Goal: Understand process/instructions: Learn how to perform a task or action

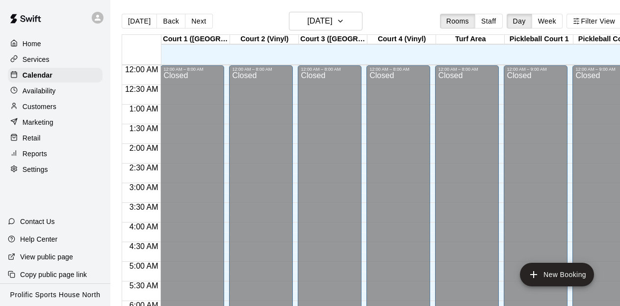
scroll to position [661, 0]
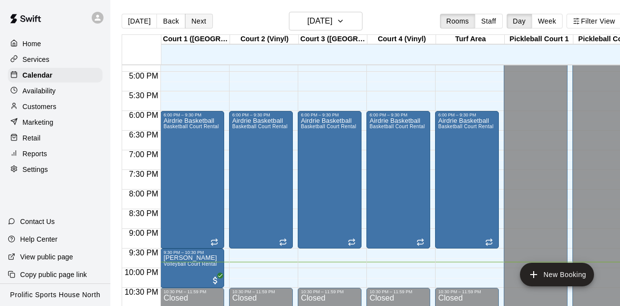
click at [198, 23] on button "Next" at bounding box center [198, 21] width 27 height 15
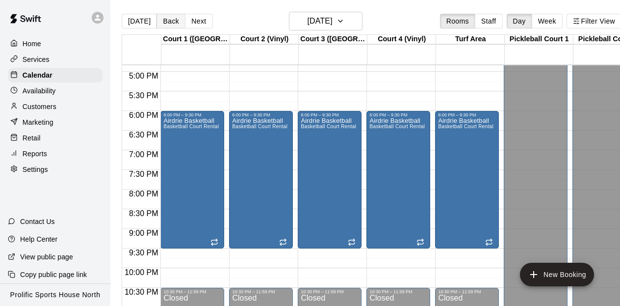
click at [170, 20] on button "Back" at bounding box center [171, 21] width 29 height 15
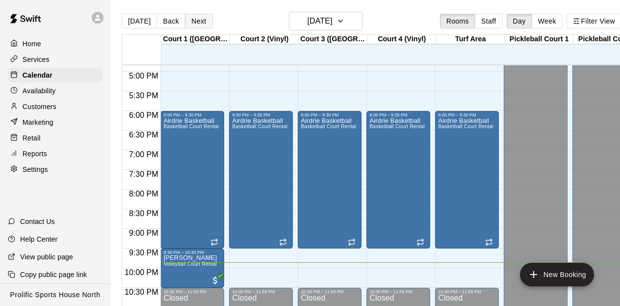
click at [199, 25] on button "Next" at bounding box center [198, 21] width 27 height 15
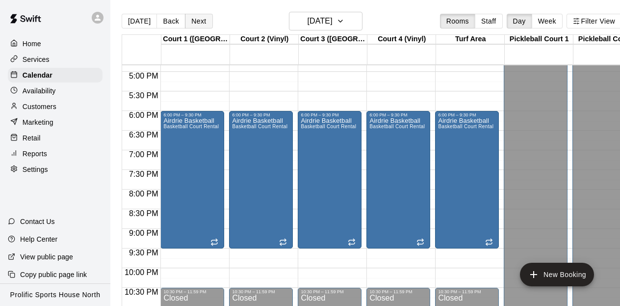
click at [197, 21] on button "Next" at bounding box center [198, 21] width 27 height 15
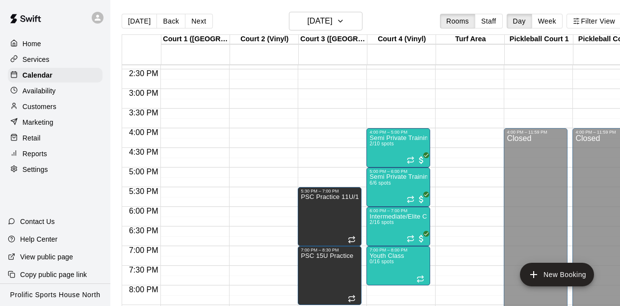
scroll to position [566, 0]
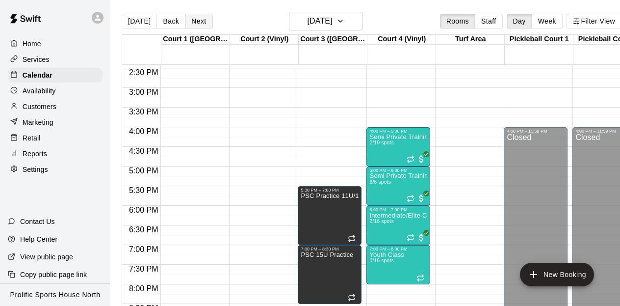
click at [201, 26] on button "Next" at bounding box center [198, 21] width 27 height 15
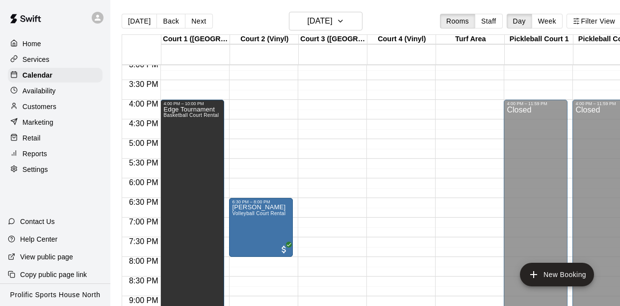
scroll to position [592, 0]
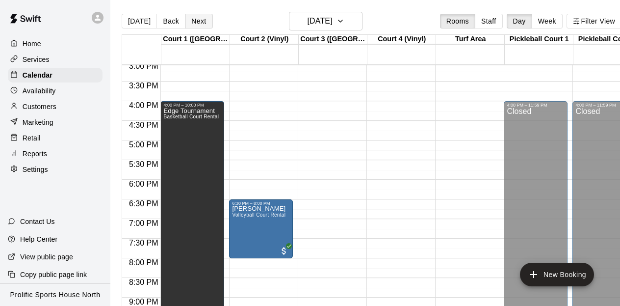
click at [202, 16] on button "Next" at bounding box center [198, 21] width 27 height 15
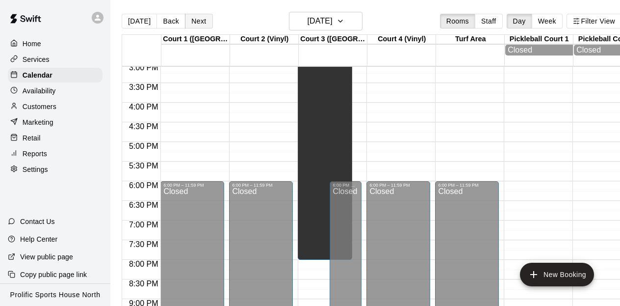
click at [202, 25] on button "Next" at bounding box center [198, 21] width 27 height 15
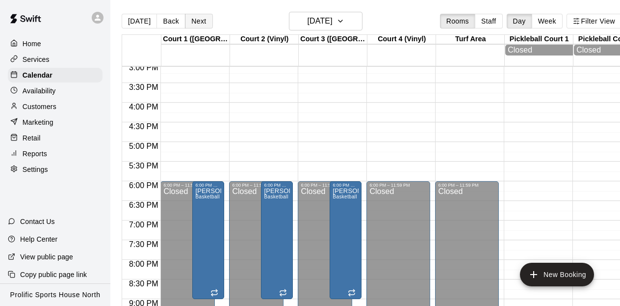
click at [202, 25] on button "Next" at bounding box center [198, 21] width 27 height 15
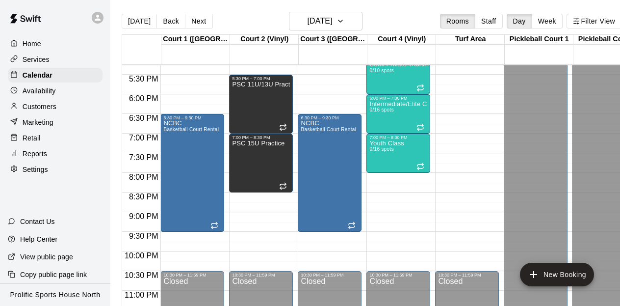
scroll to position [680, 0]
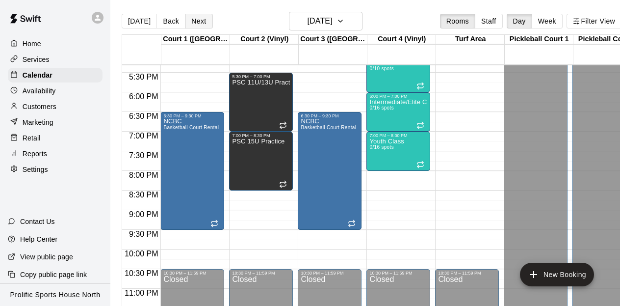
click at [193, 16] on button "Next" at bounding box center [198, 21] width 27 height 15
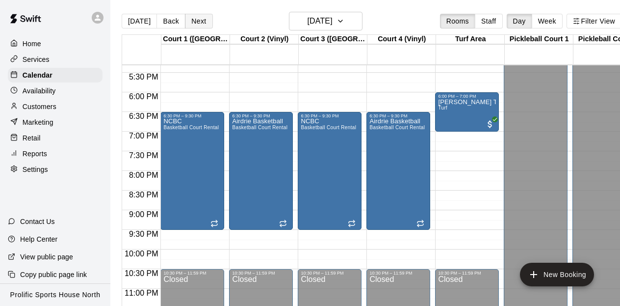
click at [197, 20] on button "Next" at bounding box center [198, 21] width 27 height 15
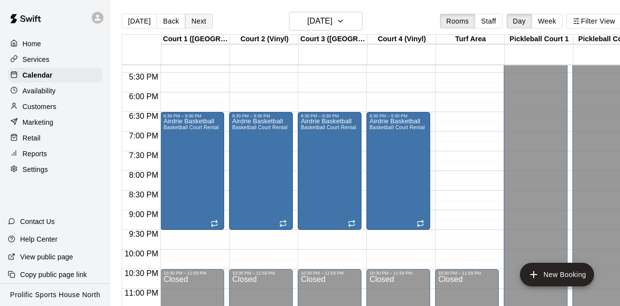
click at [197, 20] on button "Next" at bounding box center [198, 21] width 27 height 15
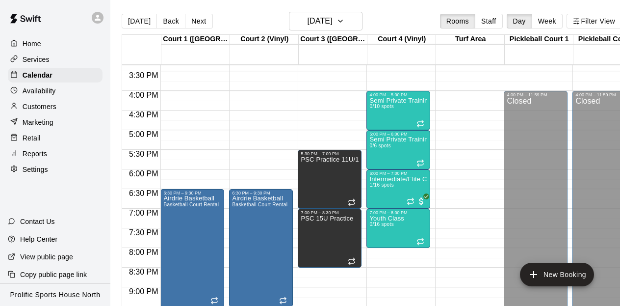
scroll to position [608, 0]
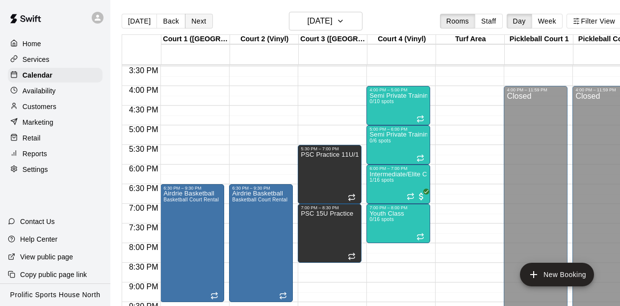
click at [198, 18] on button "Next" at bounding box center [198, 21] width 27 height 15
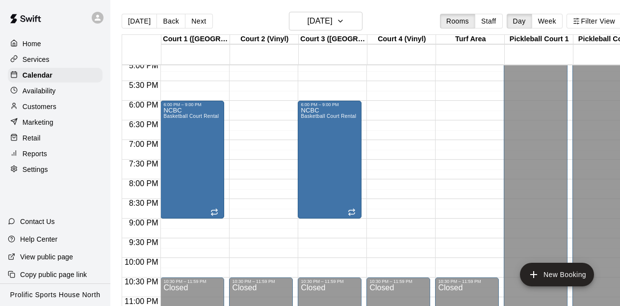
scroll to position [678, 0]
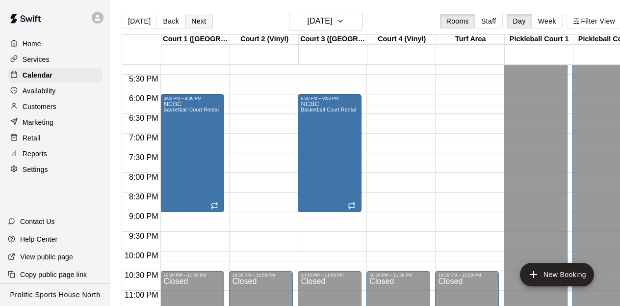
click at [191, 19] on button "Next" at bounding box center [198, 21] width 27 height 15
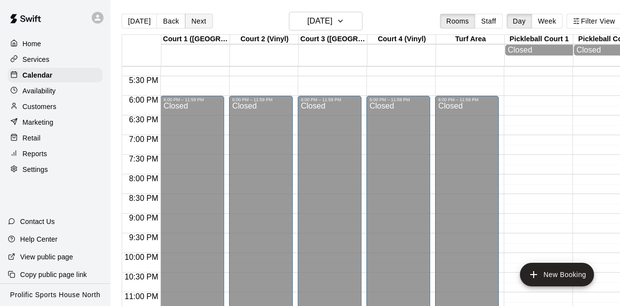
click at [191, 19] on button "Next" at bounding box center [198, 21] width 27 height 15
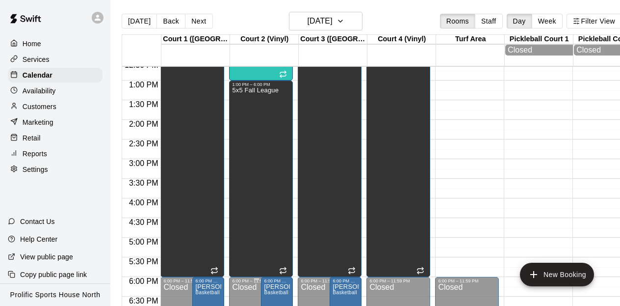
scroll to position [473, 0]
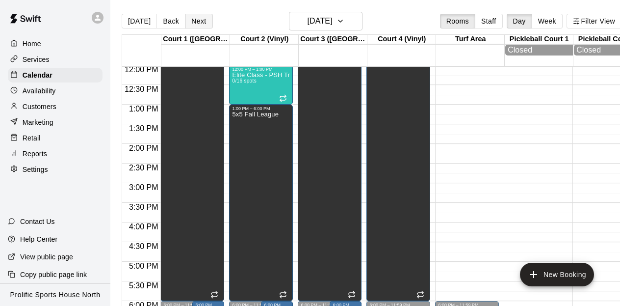
click at [202, 18] on button "Next" at bounding box center [198, 21] width 27 height 15
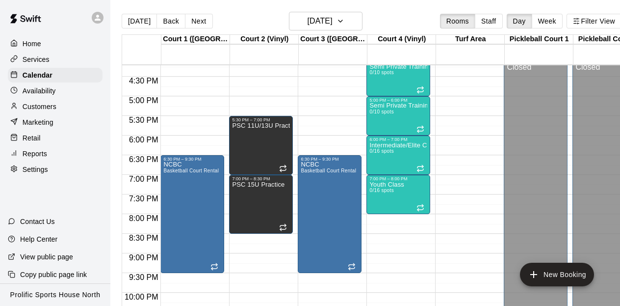
scroll to position [639, 0]
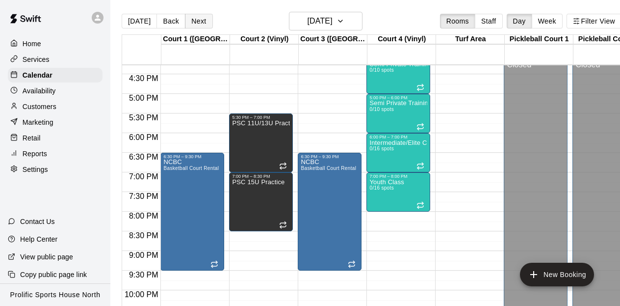
click at [199, 20] on button "Next" at bounding box center [198, 21] width 27 height 15
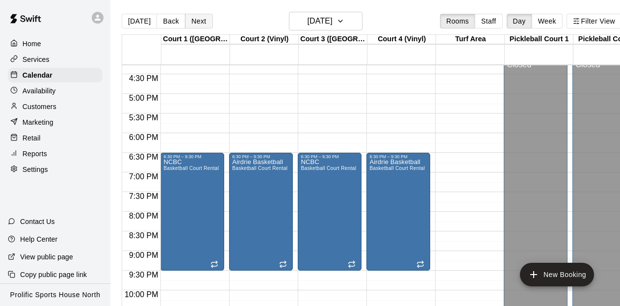
click at [198, 19] on button "Next" at bounding box center [198, 21] width 27 height 15
click at [170, 22] on button "Back" at bounding box center [171, 21] width 29 height 15
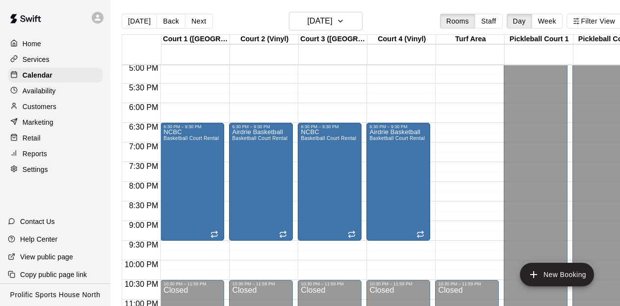
scroll to position [670, 0]
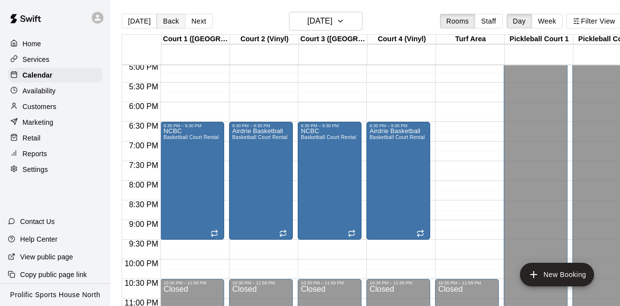
click at [167, 20] on button "Back" at bounding box center [171, 21] width 29 height 15
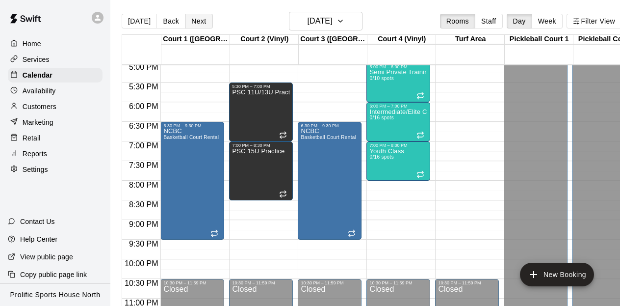
click at [197, 22] on button "Next" at bounding box center [198, 21] width 27 height 15
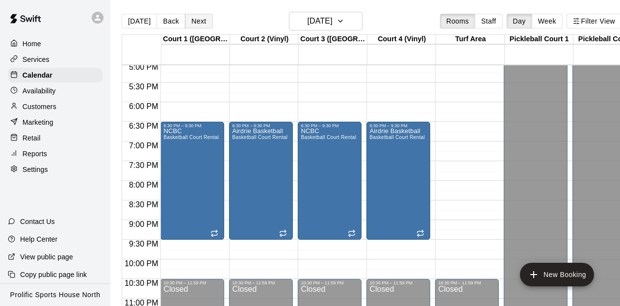
click at [197, 22] on button "Next" at bounding box center [198, 21] width 27 height 15
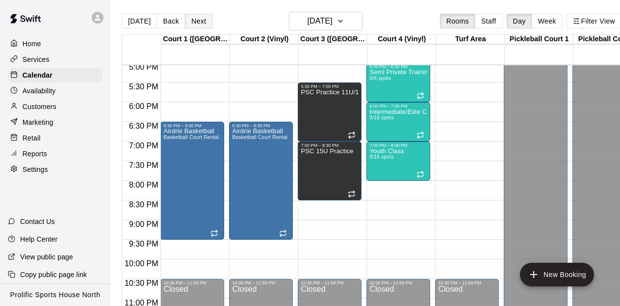
click at [197, 22] on button "Next" at bounding box center [198, 21] width 27 height 15
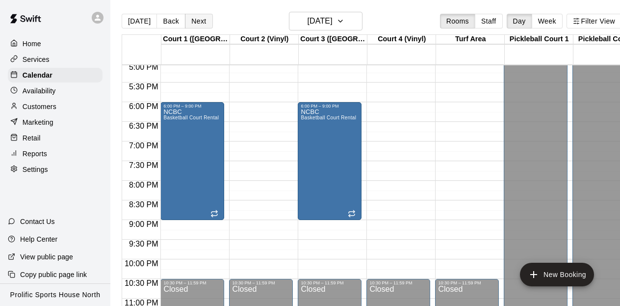
click at [194, 18] on button "Next" at bounding box center [198, 21] width 27 height 15
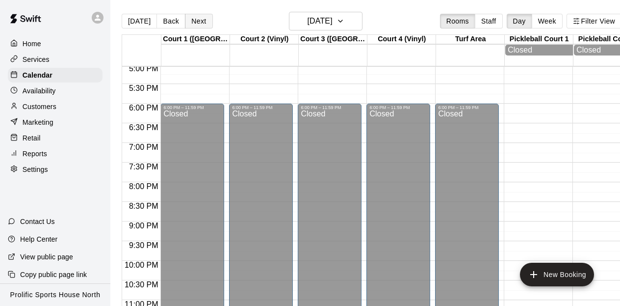
click at [194, 18] on button "Next" at bounding box center [198, 21] width 27 height 15
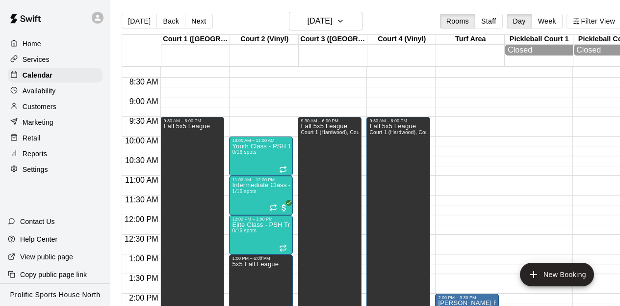
scroll to position [326, 0]
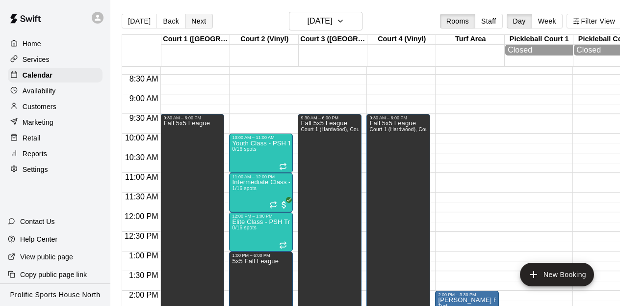
click at [197, 21] on button "Next" at bounding box center [198, 21] width 27 height 15
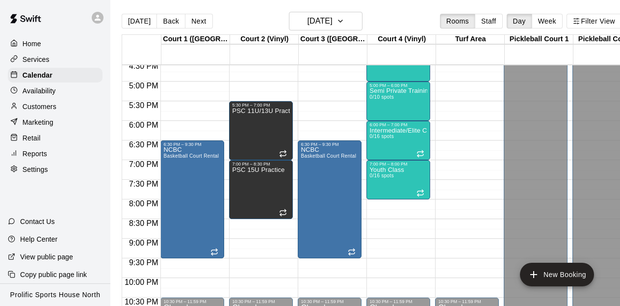
scroll to position [636, 0]
